Goal: Task Accomplishment & Management: Manage account settings

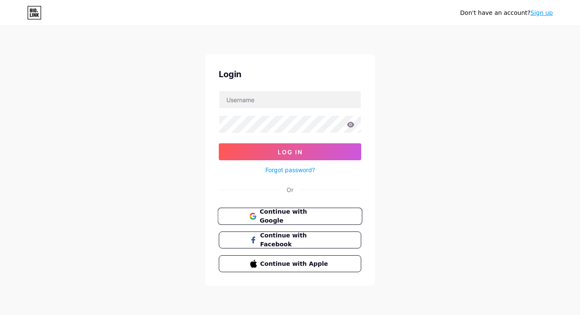
click at [321, 216] on span "Continue with Google" at bounding box center [295, 216] width 71 height 18
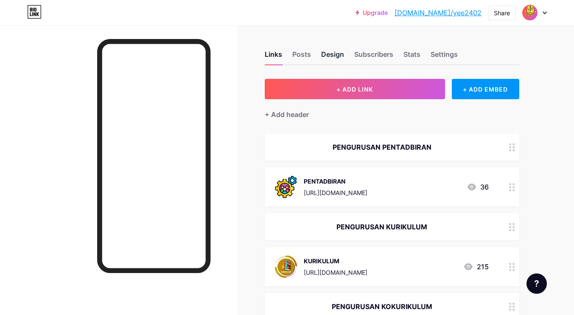
click at [334, 51] on div "Design" at bounding box center [332, 56] width 23 height 15
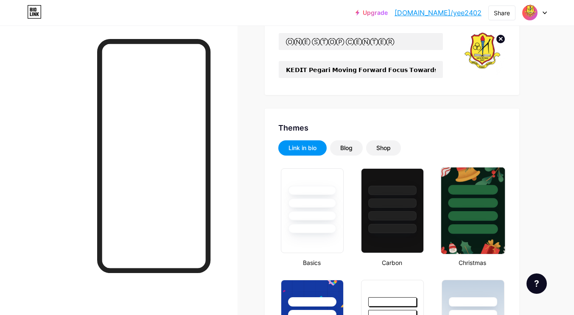
type input "#fafaf9"
type input "#000000"
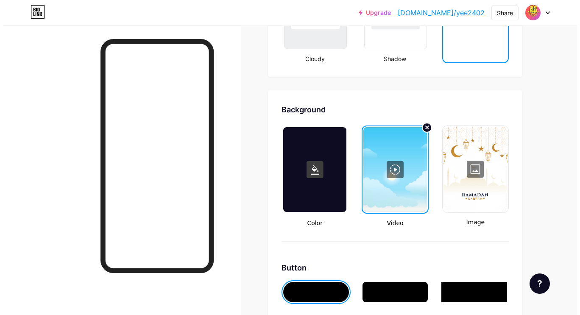
scroll to position [1061, 0]
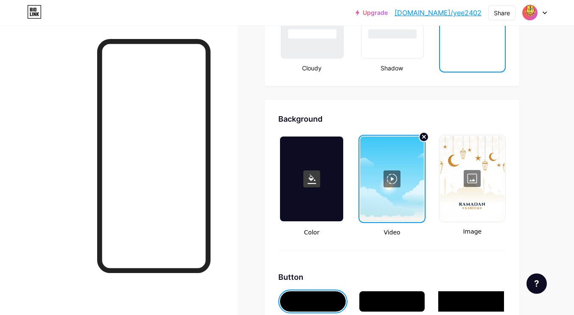
click at [389, 186] on div at bounding box center [391, 179] width 63 height 85
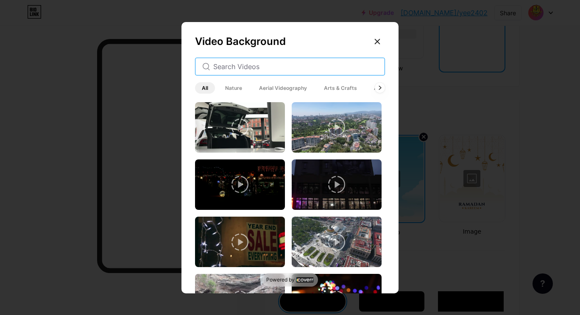
click at [248, 68] on input "text" at bounding box center [295, 67] width 165 height 10
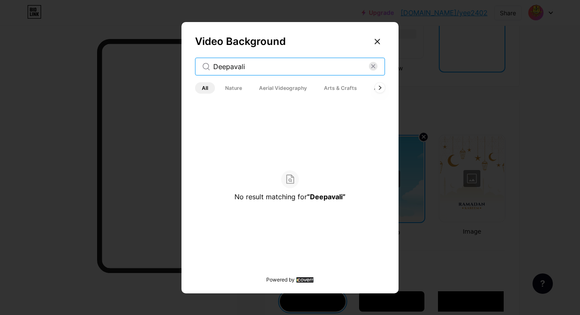
click at [255, 69] on input "Deepavali" at bounding box center [291, 67] width 156 height 10
type input "D"
type input "F"
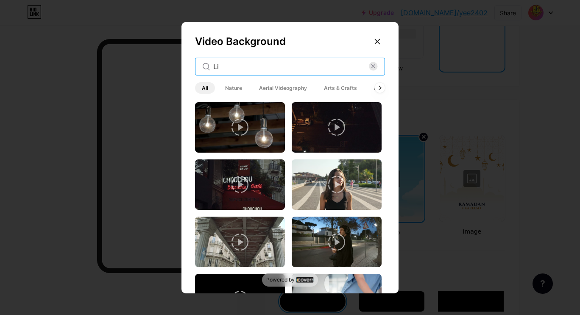
type input "L"
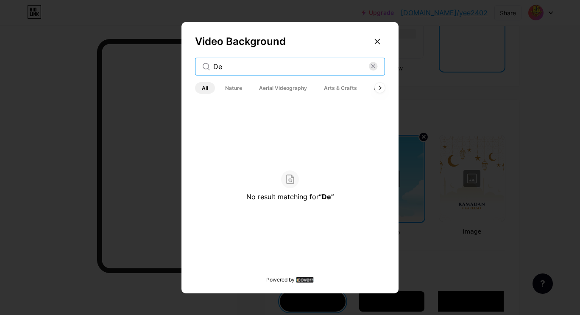
type input "D"
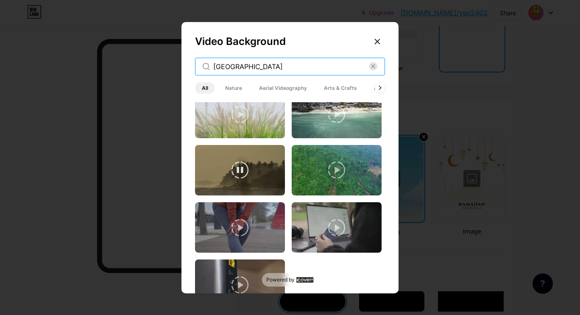
scroll to position [832, 0]
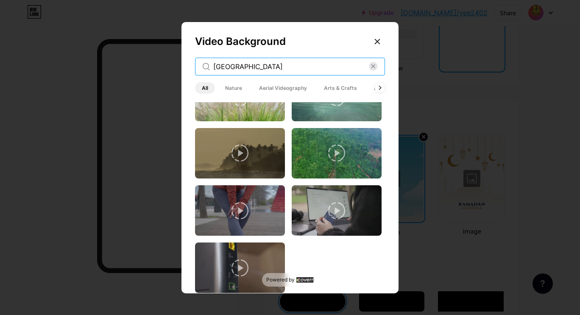
click at [252, 67] on input "India" at bounding box center [291, 67] width 156 height 10
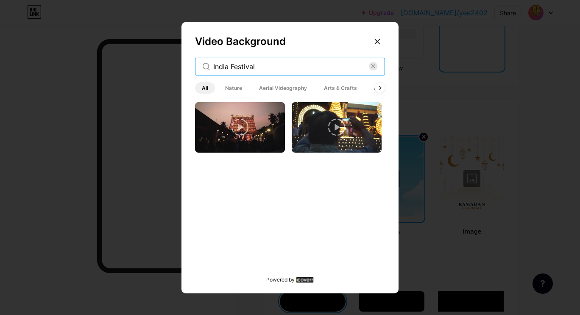
type input "India Festival"
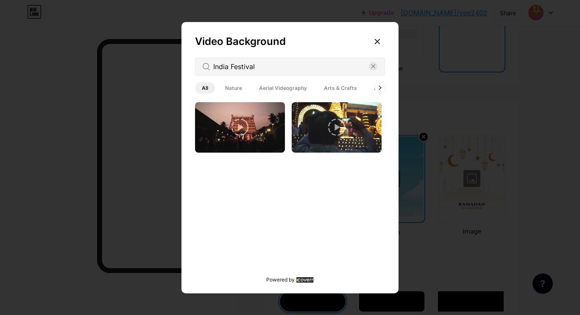
click at [279, 90] on span "Aerial Videography" at bounding box center [283, 87] width 62 height 11
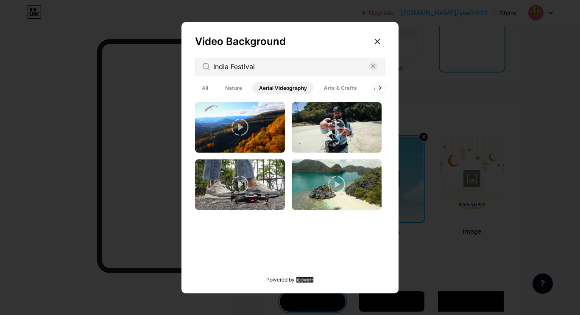
click at [229, 87] on span "Nature" at bounding box center [234, 87] width 31 height 11
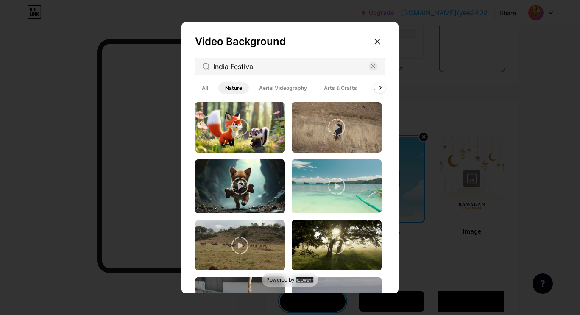
click at [378, 87] on div at bounding box center [380, 87] width 11 height 11
click at [344, 87] on span "Architecture" at bounding box center [347, 87] width 45 height 11
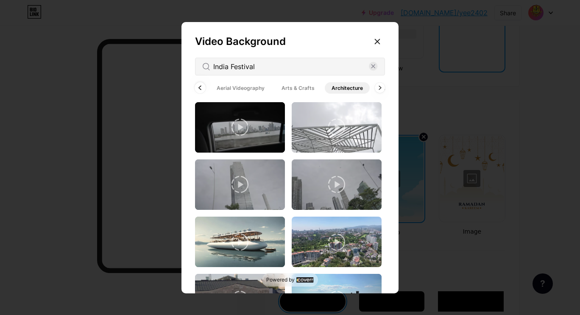
click at [199, 89] on icon at bounding box center [200, 88] width 3 height 5
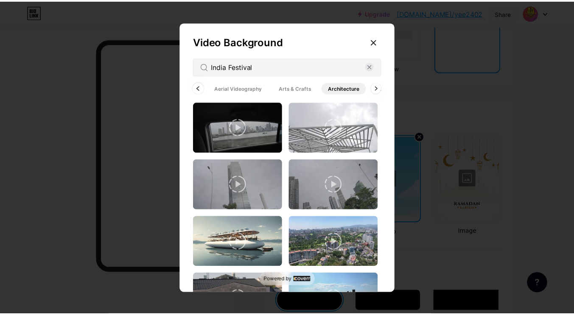
scroll to position [0, 0]
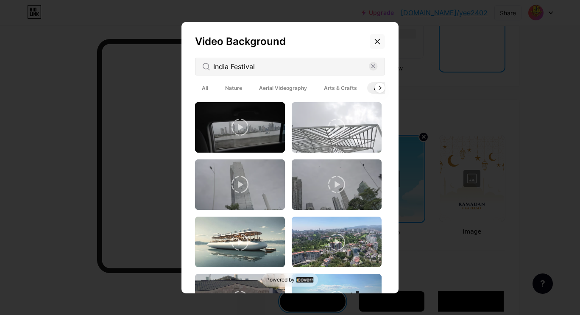
click at [374, 40] on icon at bounding box center [377, 41] width 7 height 7
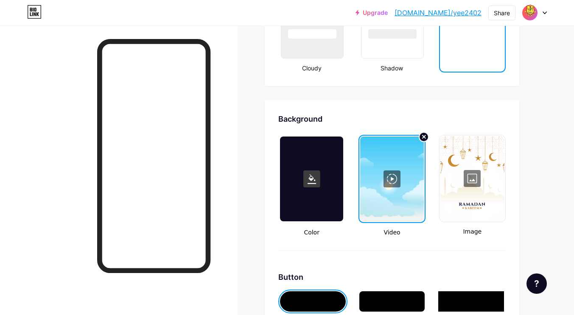
click at [471, 172] on div at bounding box center [472, 178] width 64 height 85
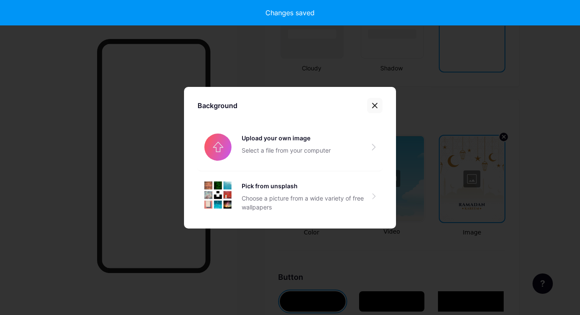
click at [380, 106] on div at bounding box center [374, 105] width 15 height 15
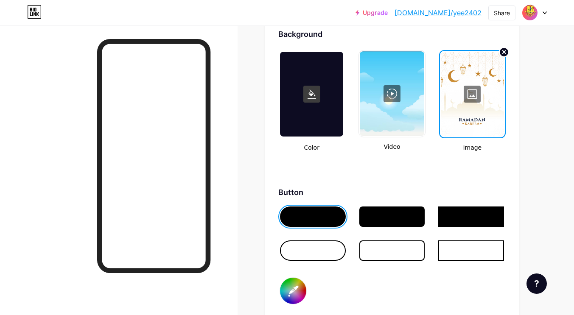
scroll to position [1018, 0]
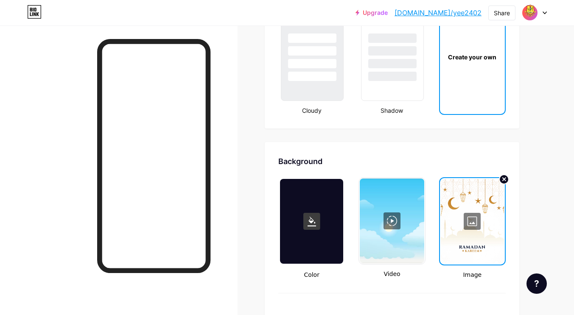
click at [387, 228] on div at bounding box center [392, 221] width 64 height 85
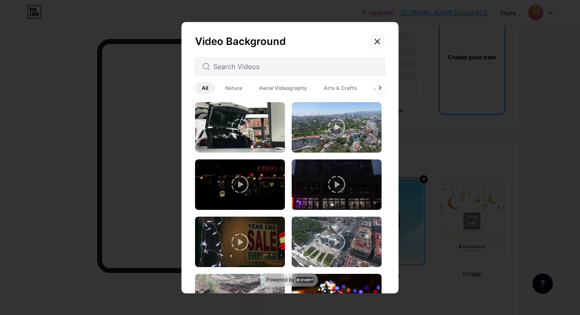
click at [376, 41] on icon at bounding box center [377, 41] width 7 height 7
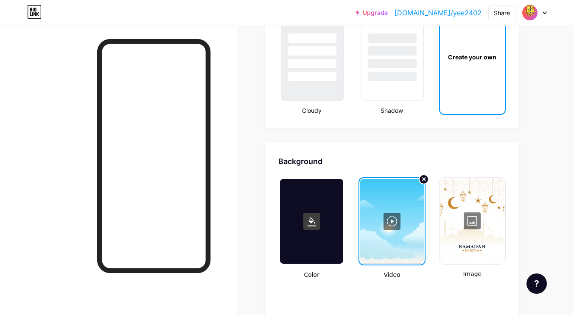
click at [390, 229] on div at bounding box center [391, 221] width 63 height 85
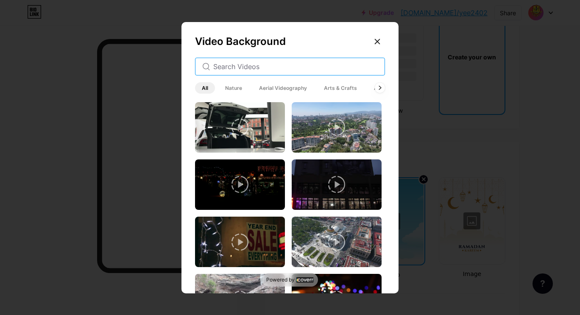
click at [240, 65] on input "text" at bounding box center [295, 67] width 165 height 10
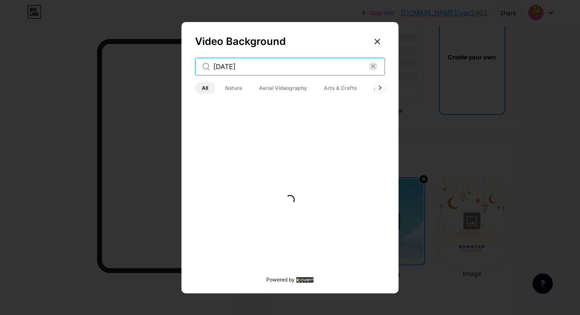
type input "DIWALI"
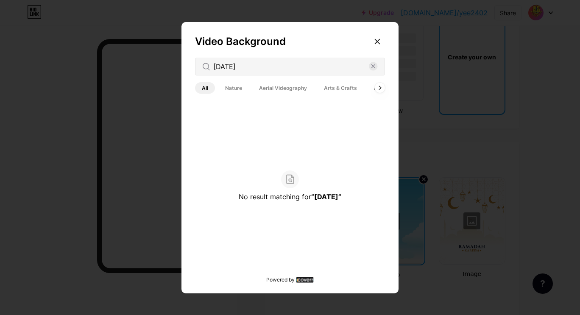
click at [234, 90] on span "Nature" at bounding box center [234, 87] width 31 height 11
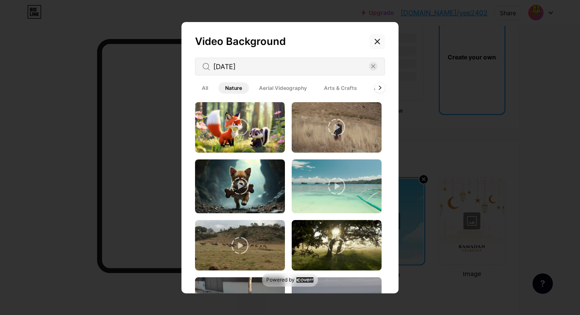
click at [377, 42] on icon at bounding box center [377, 41] width 7 height 7
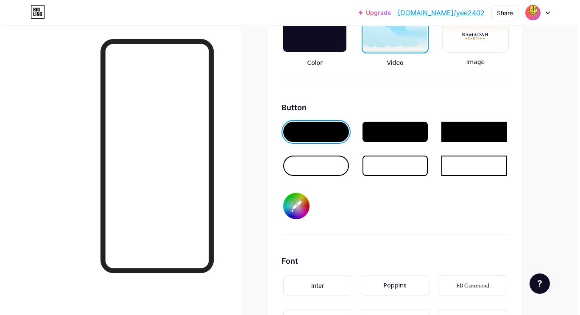
scroll to position [1103, 0]
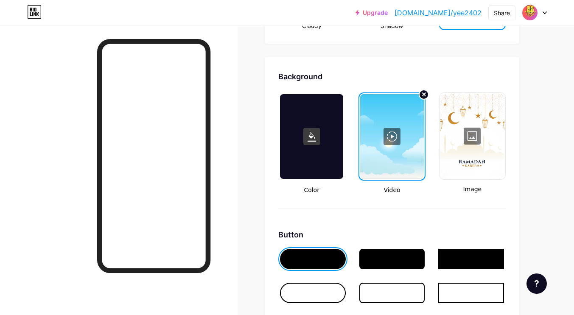
click at [468, 147] on div at bounding box center [472, 136] width 64 height 85
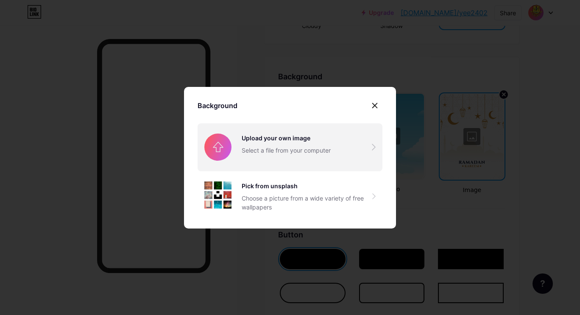
click at [277, 147] on input "file" at bounding box center [290, 147] width 185 height 48
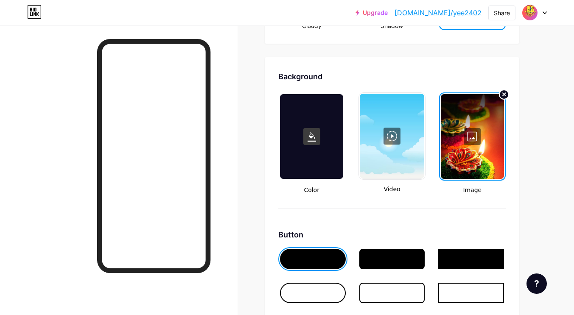
click at [469, 133] on div at bounding box center [472, 136] width 63 height 85
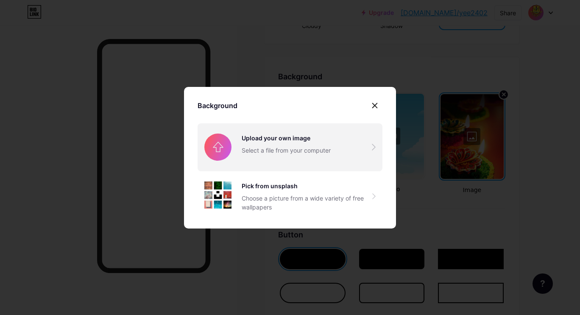
click at [281, 155] on input "file" at bounding box center [290, 147] width 185 height 48
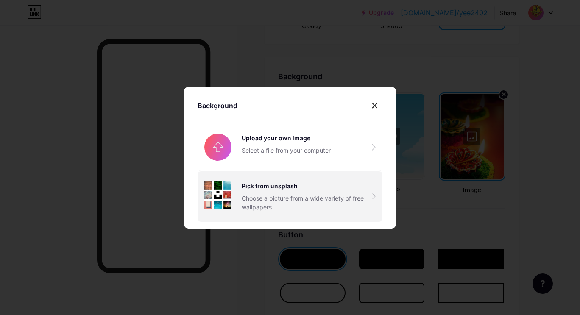
click at [318, 196] on div "Choose a picture from a wide variety of free wallpapers" at bounding box center [307, 203] width 131 height 18
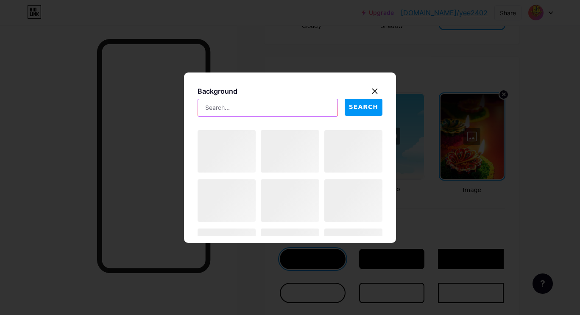
click at [238, 107] on input "text" at bounding box center [268, 107] width 140 height 17
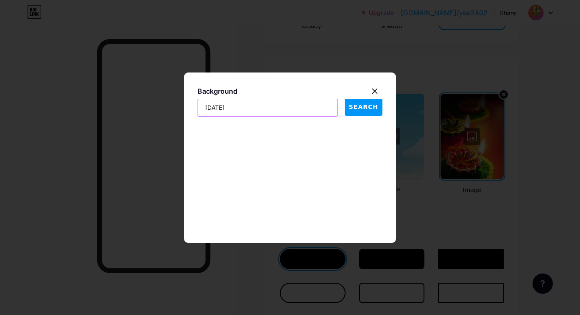
type input "DIWALI"
click at [356, 110] on span "SEARCH" at bounding box center [363, 107] width 29 height 9
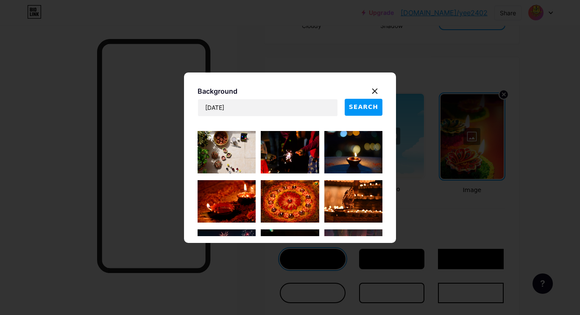
scroll to position [0, 0]
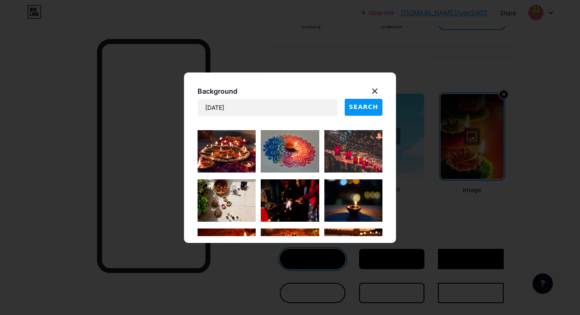
click at [282, 159] on img at bounding box center [290, 151] width 58 height 42
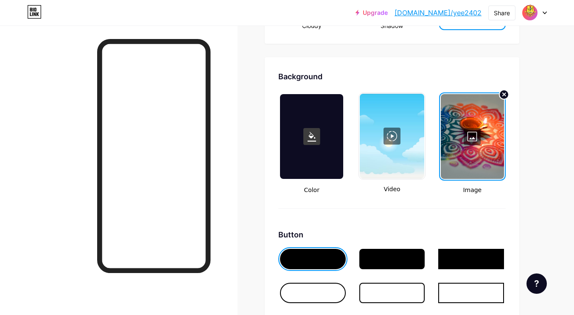
click at [477, 136] on div at bounding box center [472, 136] width 63 height 85
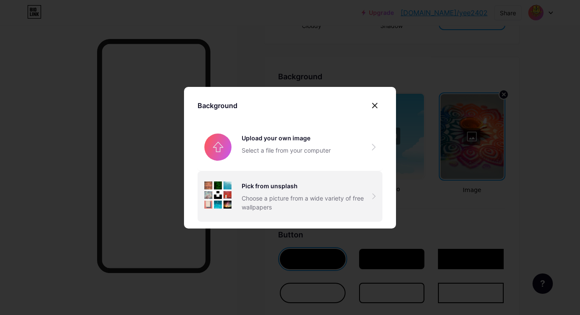
click at [264, 201] on div "Choose a picture from a wide variety of free wallpapers" at bounding box center [307, 203] width 131 height 18
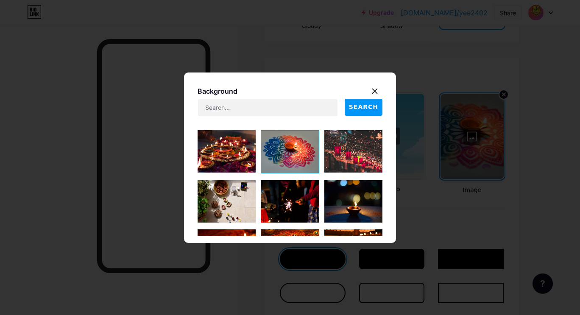
click at [227, 155] on img at bounding box center [227, 151] width 58 height 42
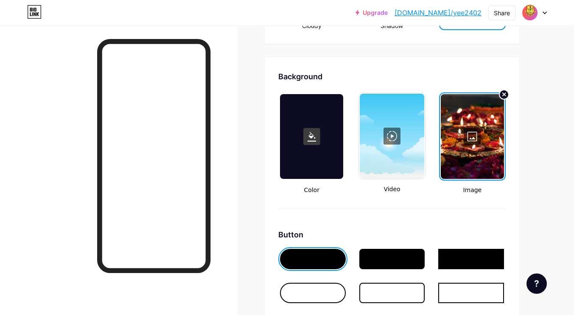
click at [468, 159] on div at bounding box center [472, 136] width 63 height 85
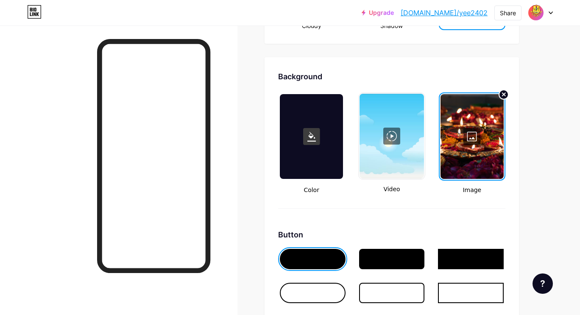
click at [257, 195] on div "Choose a picture from a wide variety of free wallpapers" at bounding box center [307, 203] width 131 height 18
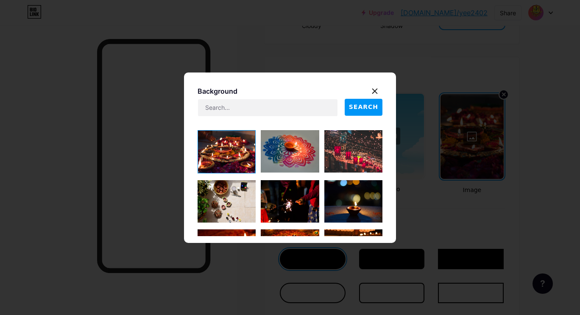
click at [290, 149] on img at bounding box center [290, 151] width 58 height 42
